Goal: Information Seeking & Learning: Learn about a topic

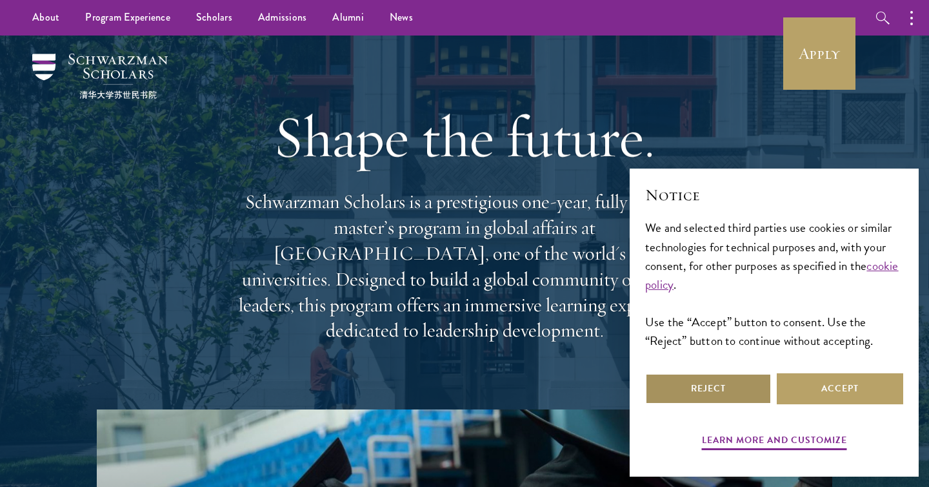
click at [719, 382] on button "Reject" at bounding box center [708, 388] width 127 height 31
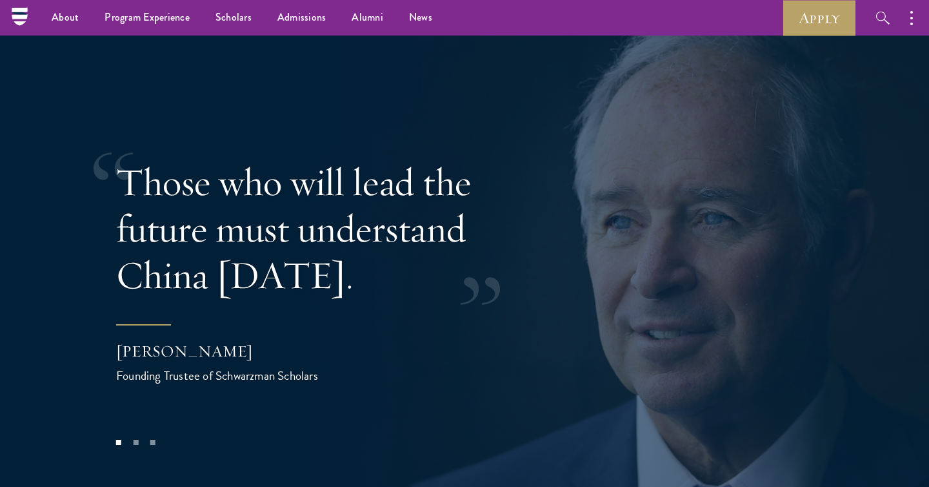
scroll to position [2262, 0]
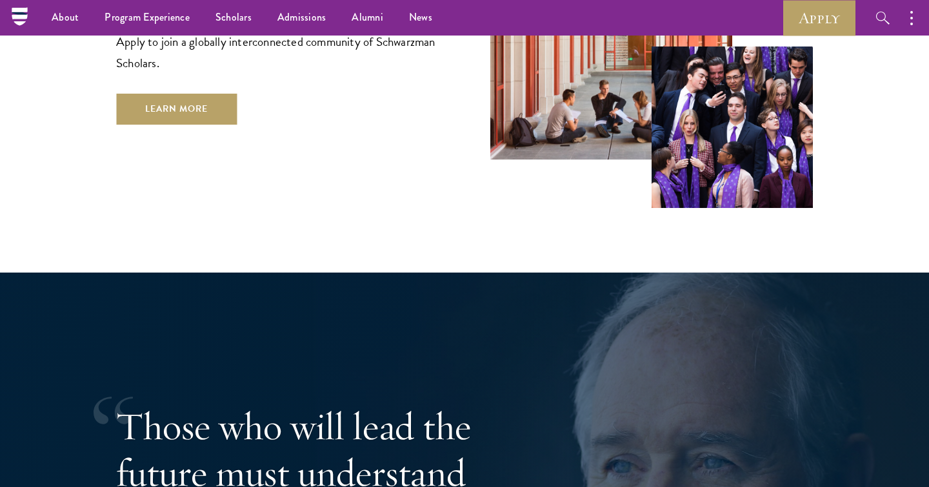
click at [187, 109] on div "Admissions Apply to join a globally interconnected community of Schwarzman Scho…" at bounding box center [464, 22] width 697 height 371
click at [176, 94] on link "Learn More" at bounding box center [176, 109] width 121 height 31
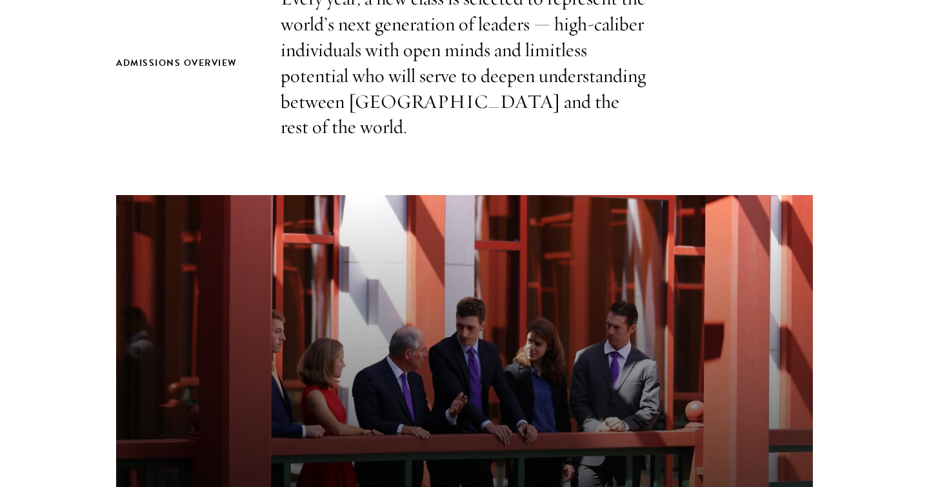
scroll to position [1261, 0]
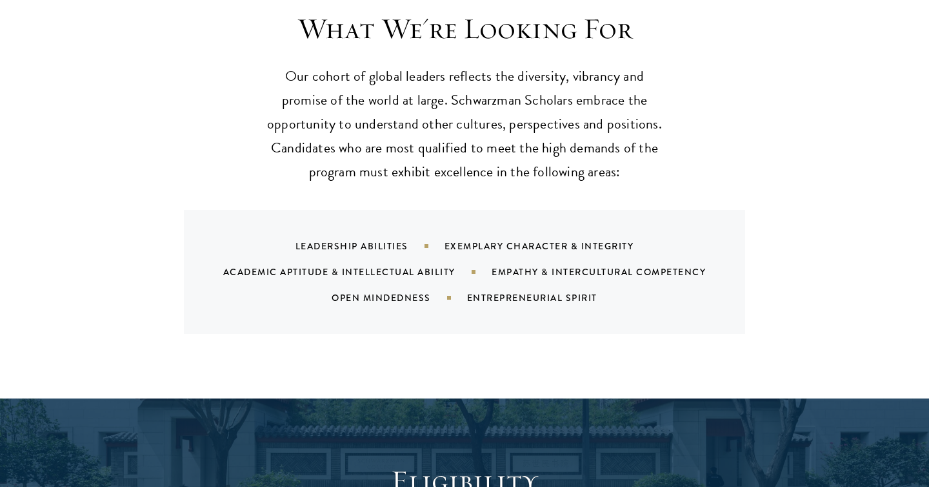
click at [369, 239] on div "Leadership Abilities" at bounding box center [370, 245] width 149 height 13
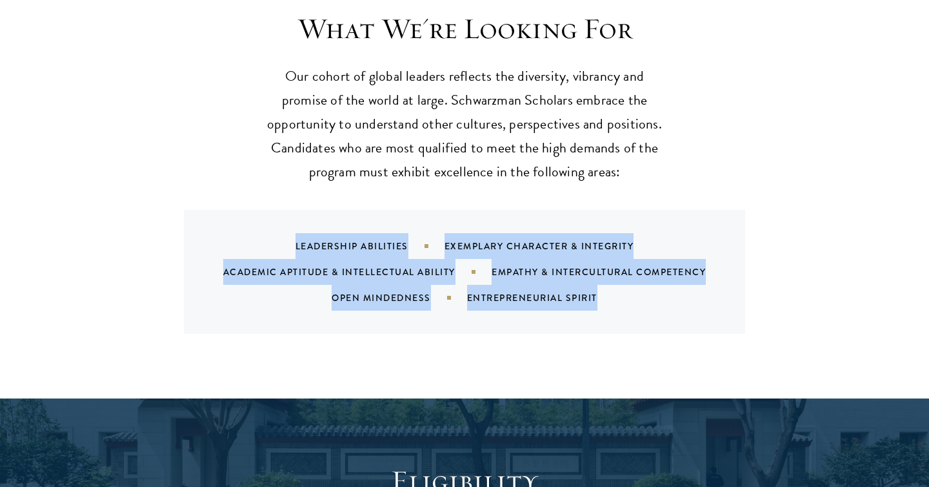
click at [369, 239] on div "Leadership Abilities" at bounding box center [370, 245] width 149 height 13
click at [368, 233] on div "Leadership Abilities Exemplary Character & Integrity Academic Aptitude & Intell…" at bounding box center [481, 271] width 531 height 77
drag, startPoint x: 300, startPoint y: 230, endPoint x: 655, endPoint y: 310, distance: 364.0
click at [656, 311] on div "What We're Looking For Our cohort of global leaders reflects the diversity, vib…" at bounding box center [464, 193] width 929 height 412
click at [545, 261] on div "Leadership Abilities Exemplary Character & Integrity Academic Aptitude & Intell…" at bounding box center [481, 271] width 531 height 77
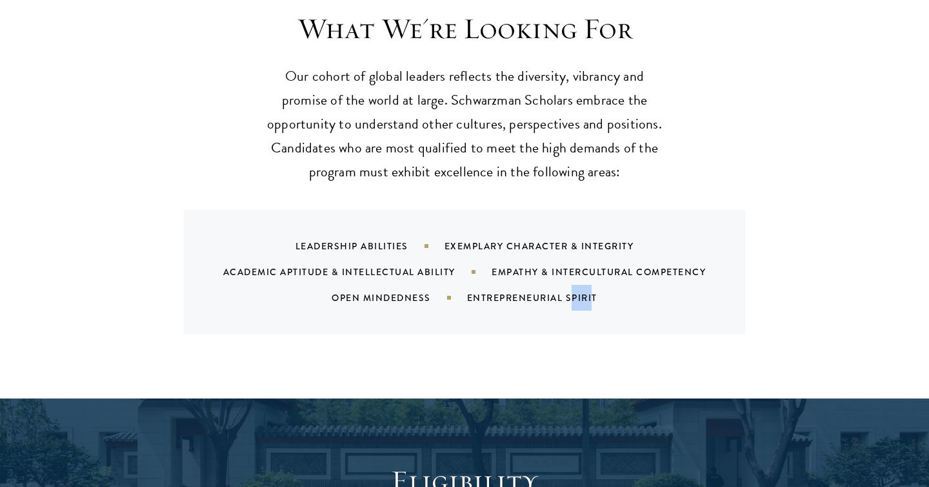
drag, startPoint x: 592, startPoint y: 278, endPoint x: 565, endPoint y: 268, distance: 28.6
click at [565, 291] on div "Entrepreneurial Spirit" at bounding box center [548, 297] width 163 height 13
click at [479, 233] on div "Leadership Abilities Exemplary Character & Integrity Academic Aptitude & Intell…" at bounding box center [481, 271] width 531 height 77
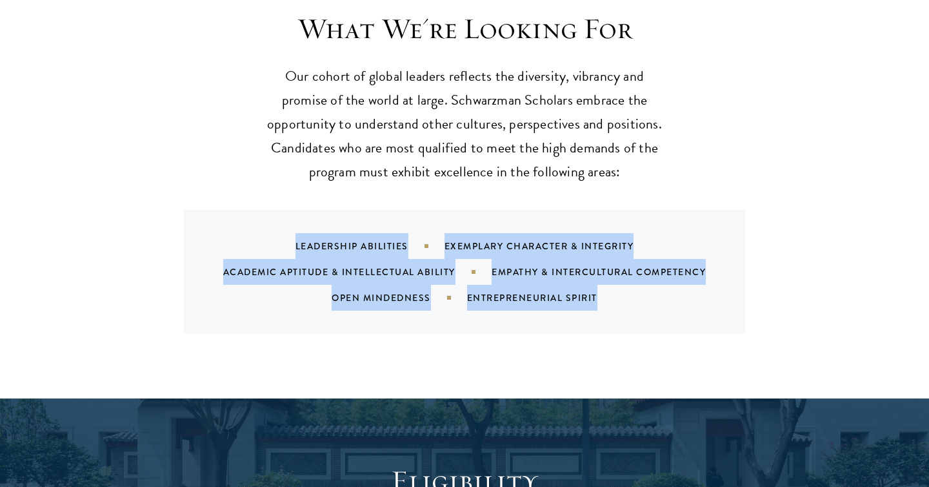
click at [479, 233] on div "Leadership Abilities Exemplary Character & Integrity Academic Aptitude & Intell…" at bounding box center [481, 271] width 531 height 77
click at [479, 239] on div "Exemplary Character & Integrity" at bounding box center [556, 245] width 222 height 13
